Goal: Navigation & Orientation: Go to known website

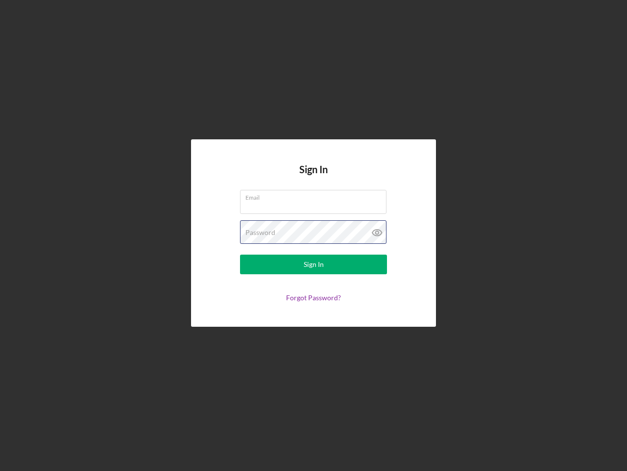
click at [314, 235] on div "Password" at bounding box center [313, 232] width 147 height 25
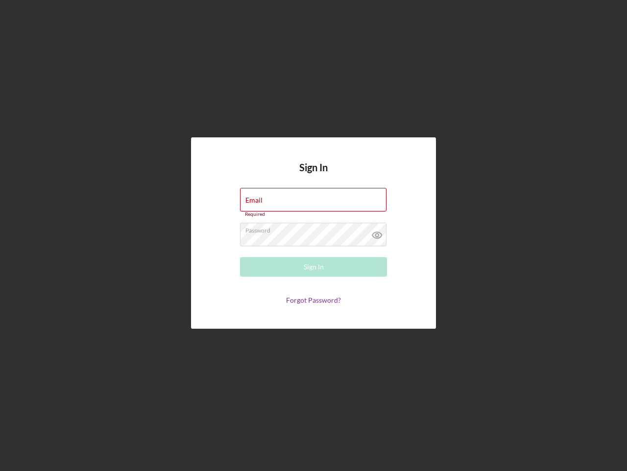
click at [377, 232] on icon at bounding box center [377, 235] width 25 height 25
